Goal: Find specific page/section: Find specific page/section

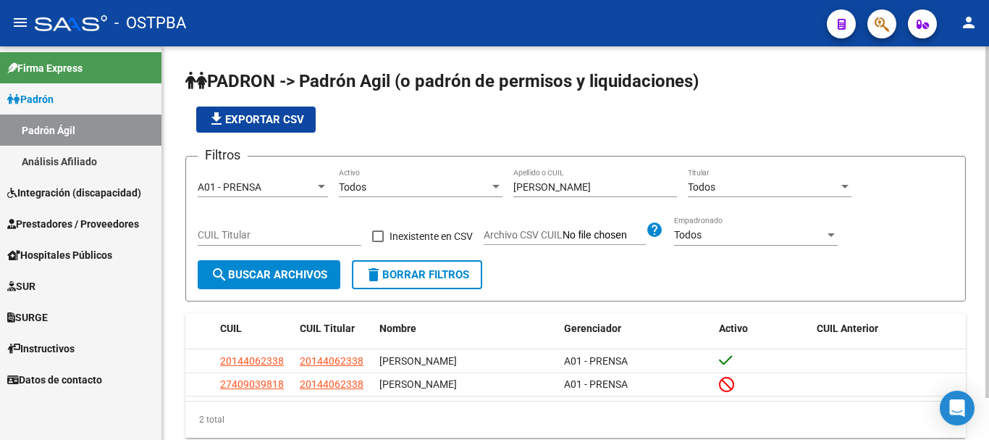
scroll to position [23, 0]
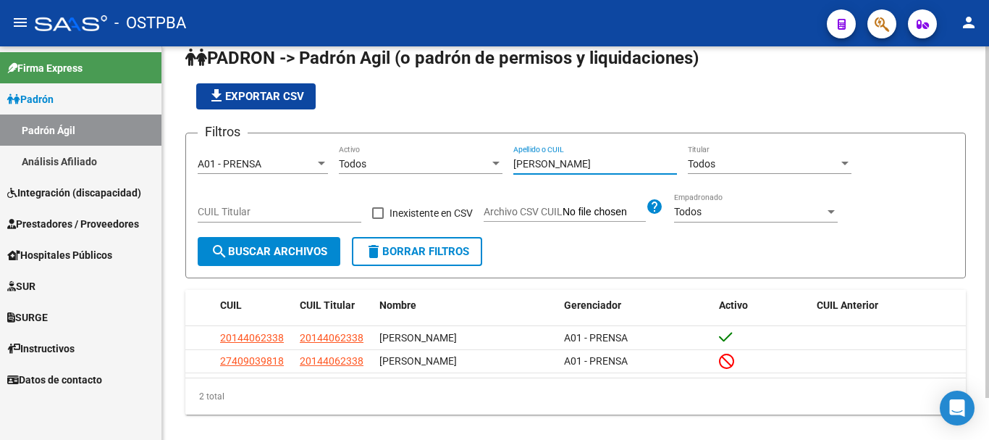
click at [583, 163] on input "[PERSON_NAME]" at bounding box center [595, 164] width 164 height 12
type input "a"
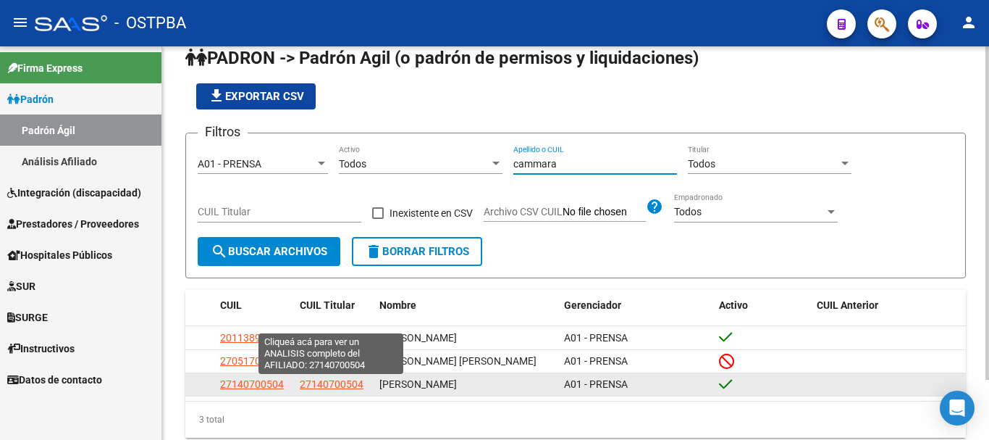
type input "cammara"
click at [327, 383] on span "27140700504" at bounding box center [332, 384] width 64 height 12
type textarea "27140700504"
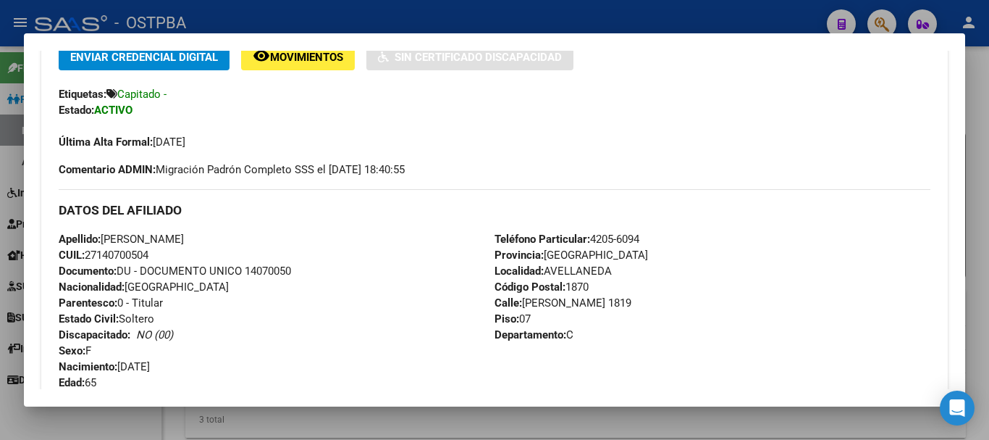
scroll to position [365, 0]
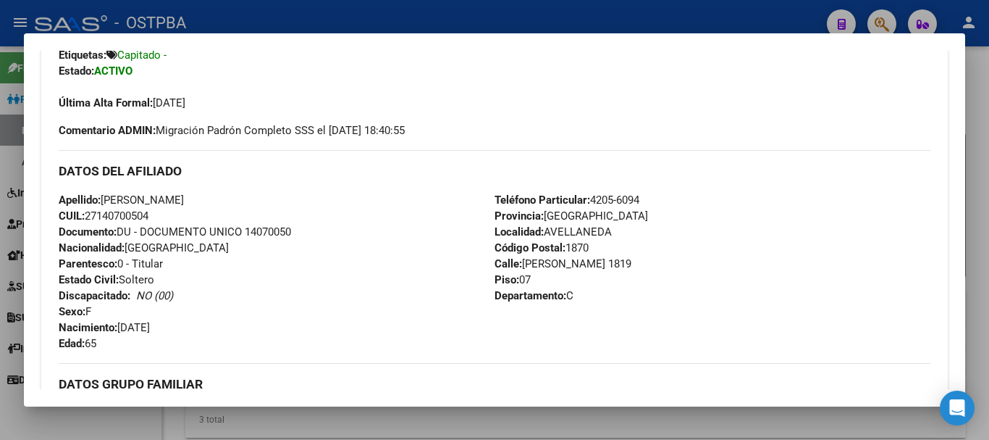
click at [377, 425] on div at bounding box center [494, 220] width 989 height 440
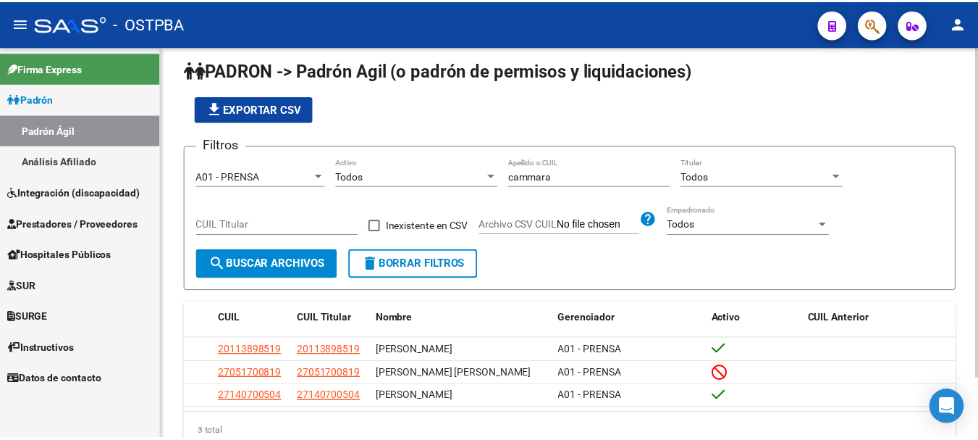
scroll to position [0, 0]
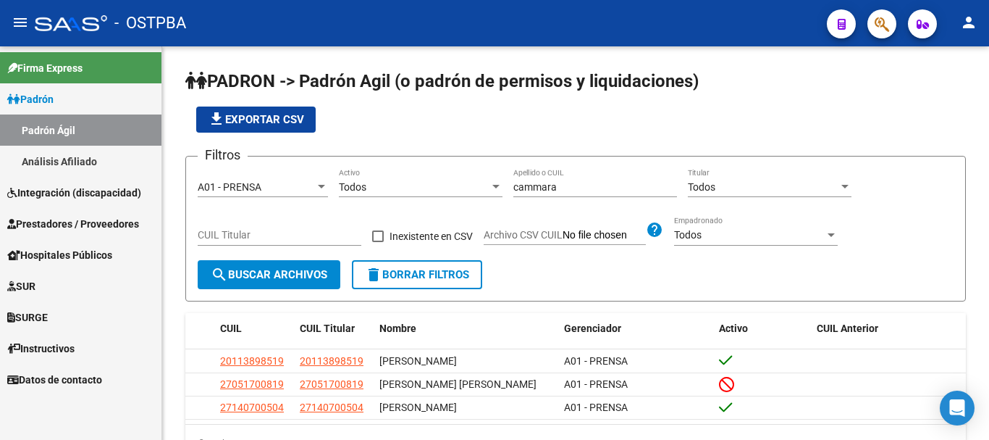
click at [968, 17] on mat-icon "person" at bounding box center [968, 22] width 17 height 17
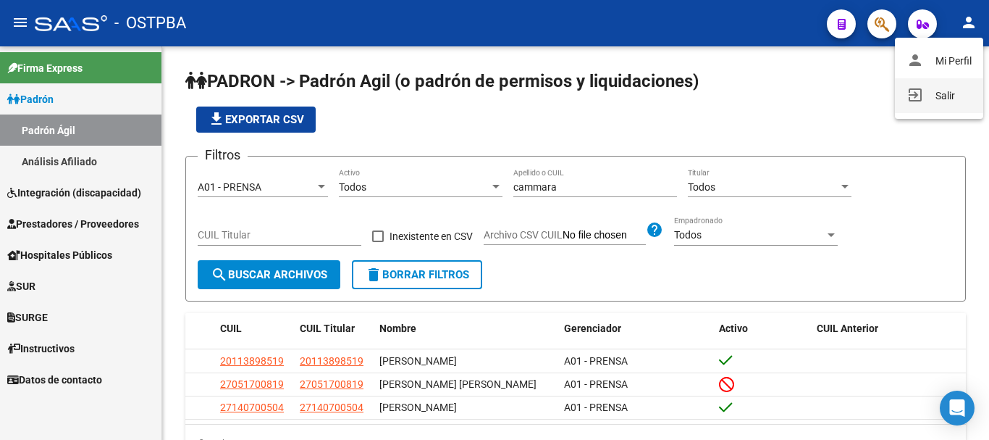
click at [942, 96] on button "exit_to_app Salir" at bounding box center [939, 95] width 88 height 35
